Goal: Information Seeking & Learning: Find specific fact

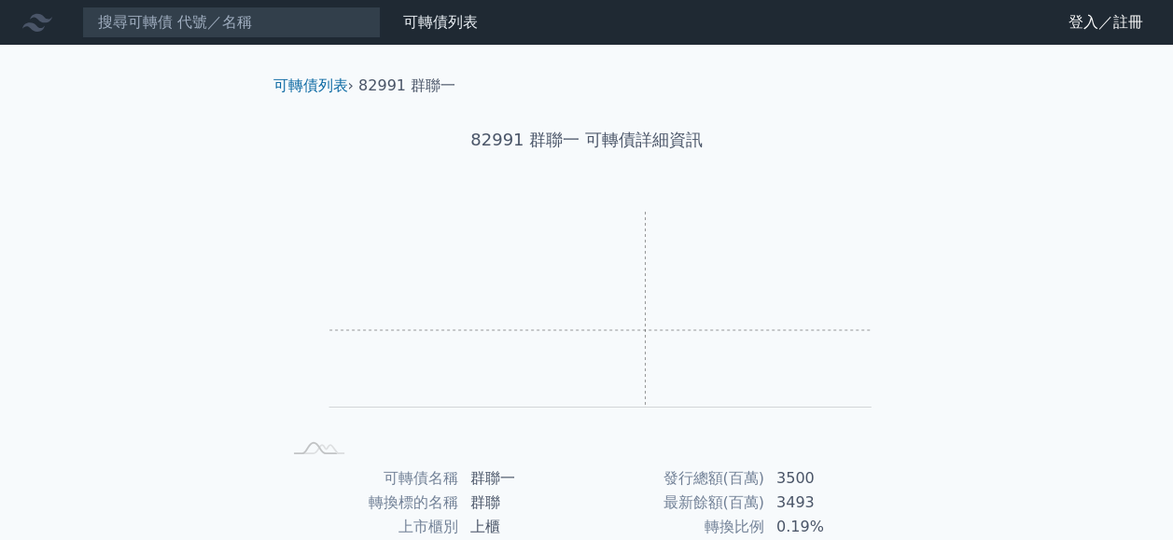
scroll to position [280, 0]
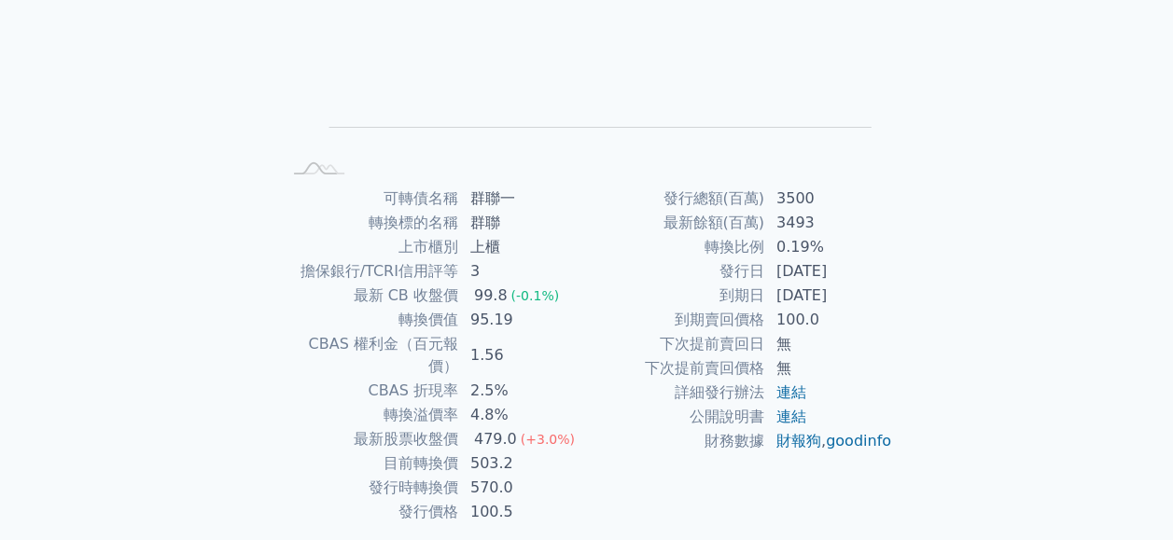
drag, startPoint x: 718, startPoint y: 291, endPoint x: 858, endPoint y: 292, distance: 139.9
click at [858, 292] on tr "到期日 [DATE]" at bounding box center [740, 296] width 306 height 24
drag, startPoint x: 858, startPoint y: 292, endPoint x: 821, endPoint y: 293, distance: 37.3
copy tr "到期日 [DATE]"
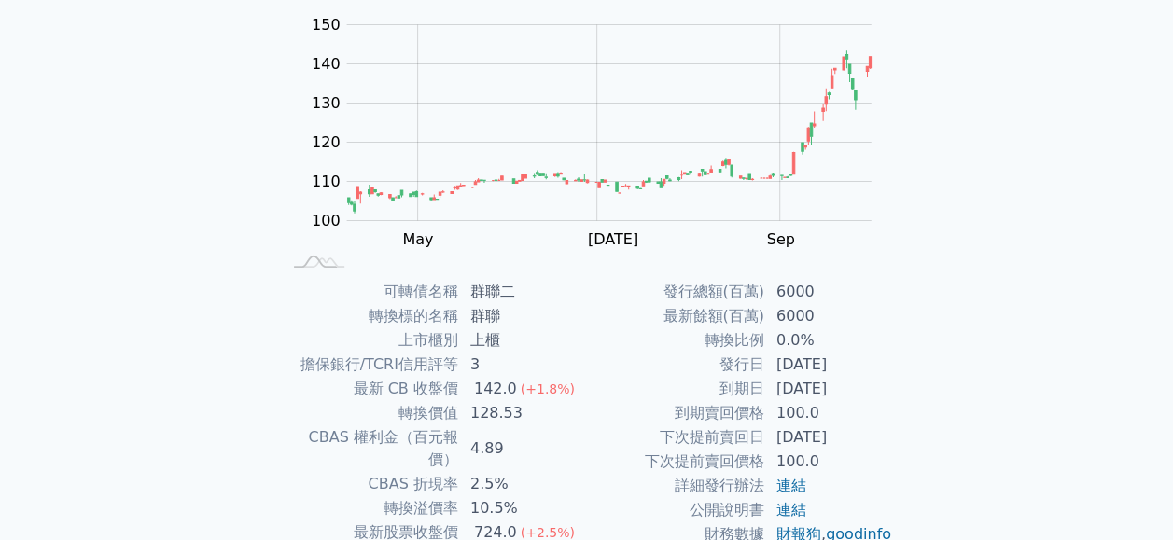
scroll to position [280, 0]
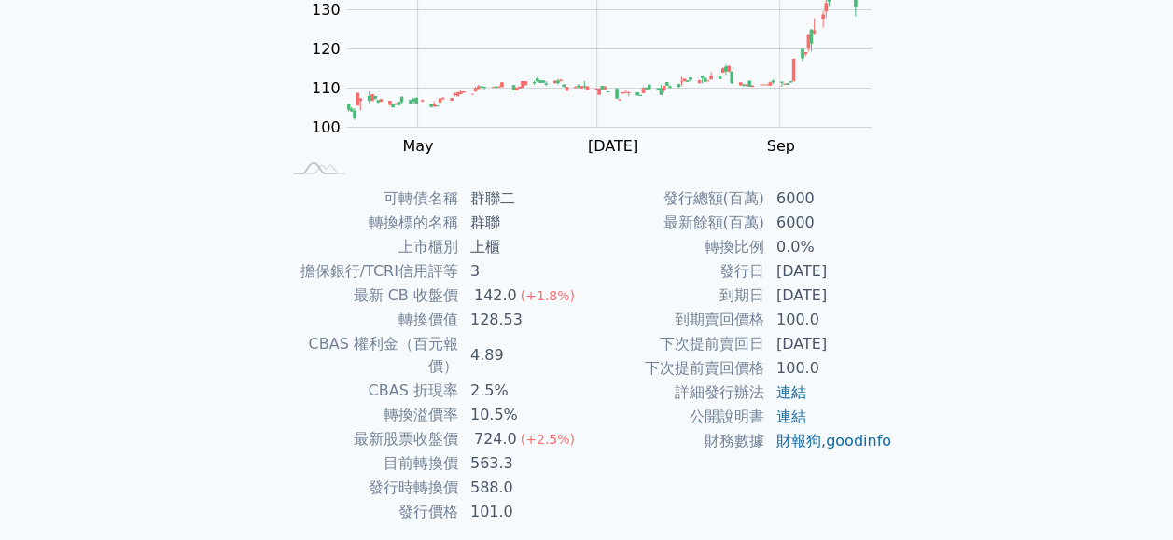
drag, startPoint x: 720, startPoint y: 270, endPoint x: 862, endPoint y: 262, distance: 142.0
click at [862, 262] on tr "發行日 [DATE]" at bounding box center [740, 271] width 306 height 24
drag, startPoint x: 862, startPoint y: 262, endPoint x: 812, endPoint y: 265, distance: 49.5
copy tr "發行日 [DATE]"
drag, startPoint x: 718, startPoint y: 290, endPoint x: 864, endPoint y: 285, distance: 145.6
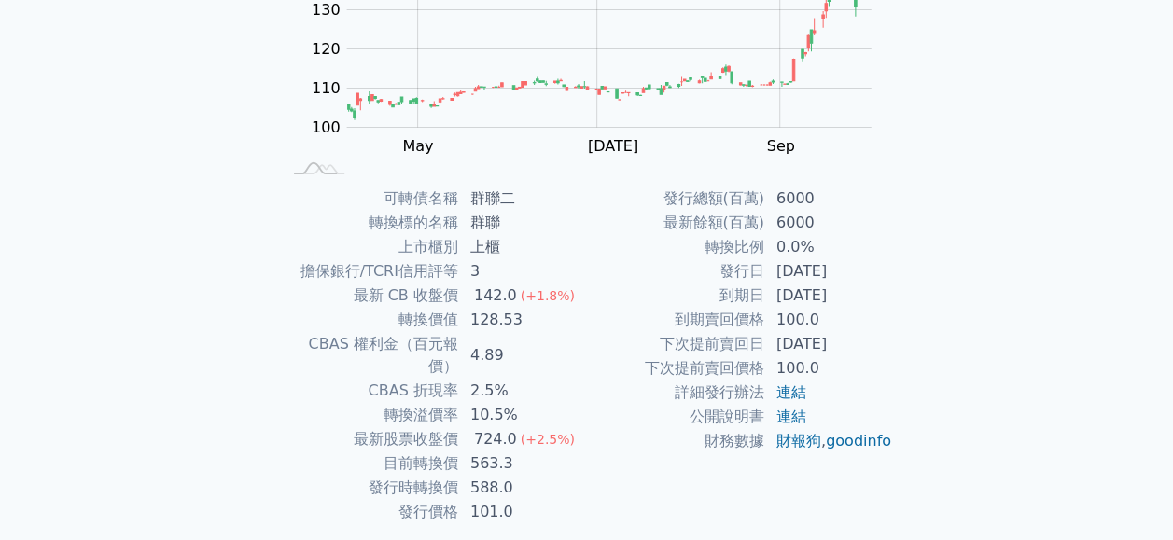
click at [864, 285] on tr "到期日 [DATE]" at bounding box center [740, 296] width 306 height 24
drag, startPoint x: 864, startPoint y: 285, endPoint x: 828, endPoint y: 298, distance: 37.5
copy tr "到期日 [DATE]"
